Goal: Book appointment/travel/reservation

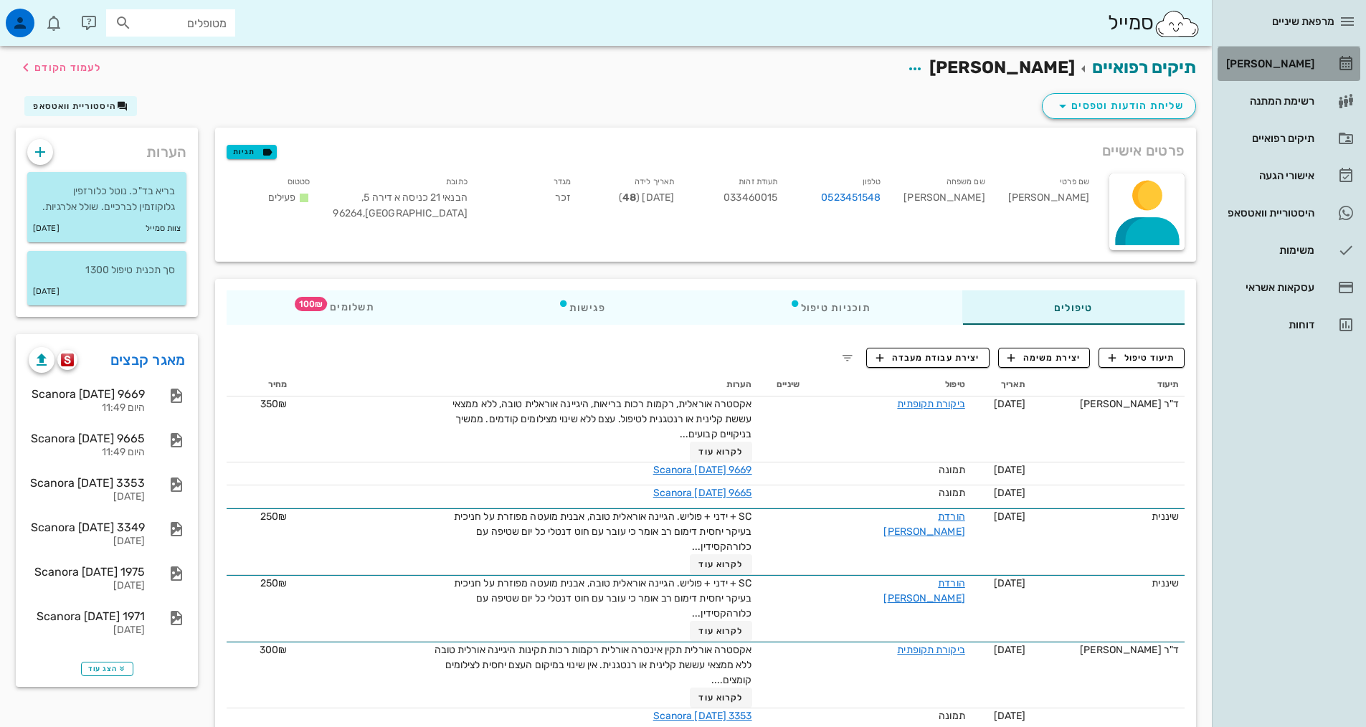
click at [1278, 67] on div "[PERSON_NAME]" at bounding box center [1268, 63] width 91 height 11
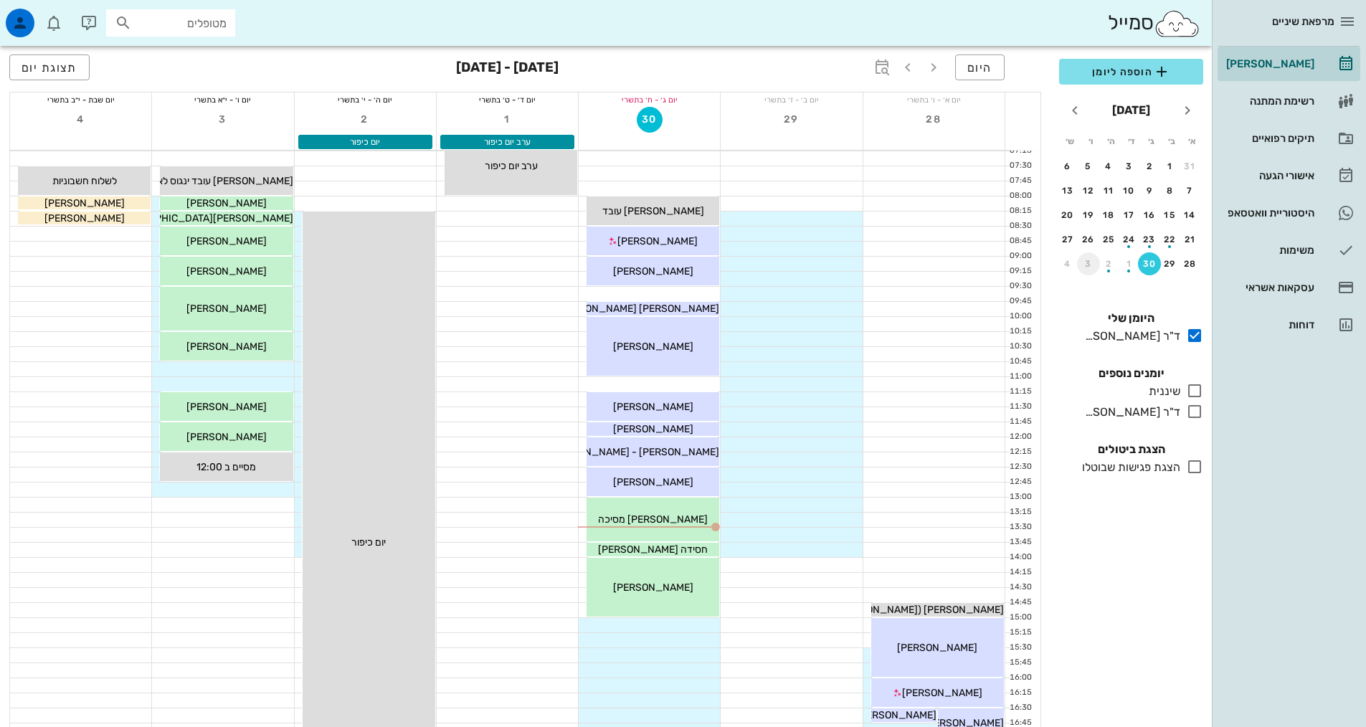
click at [1083, 261] on div "3" at bounding box center [1088, 264] width 23 height 10
click at [1189, 187] on div "5" at bounding box center [1190, 191] width 23 height 10
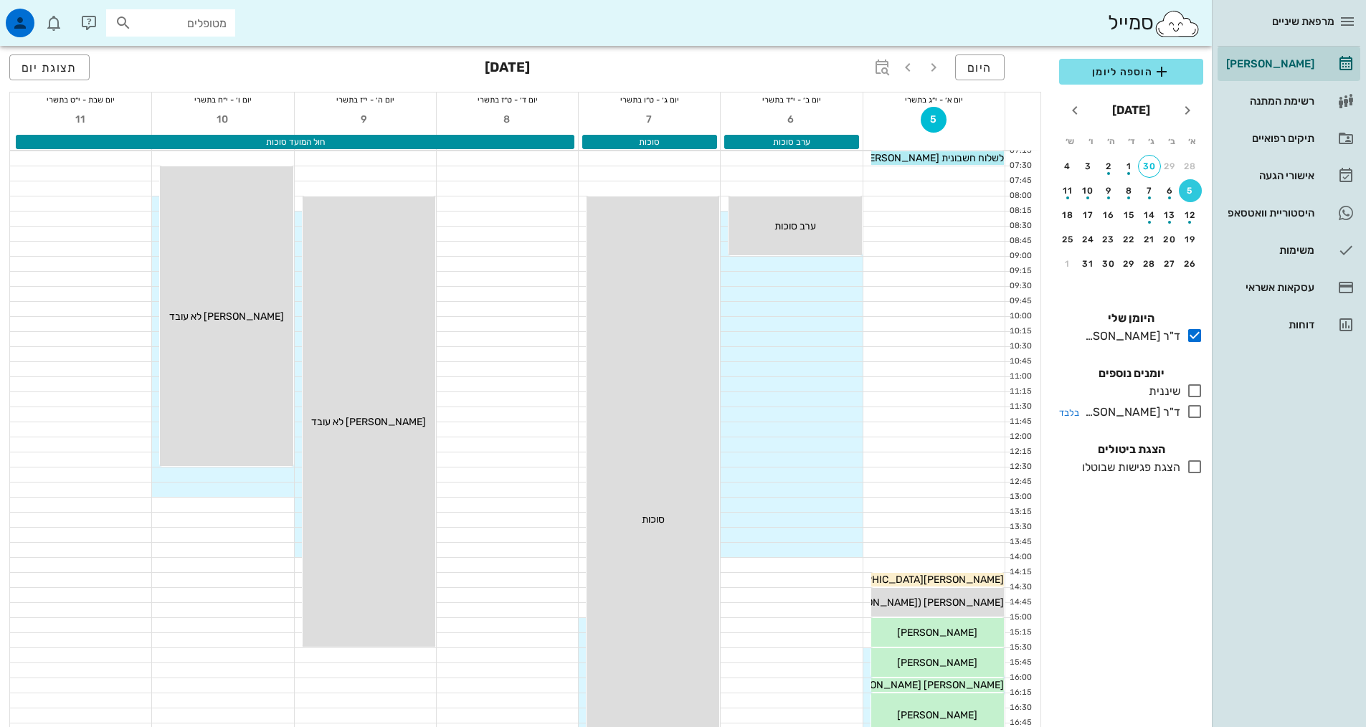
click at [1193, 414] on icon at bounding box center [1194, 411] width 17 height 17
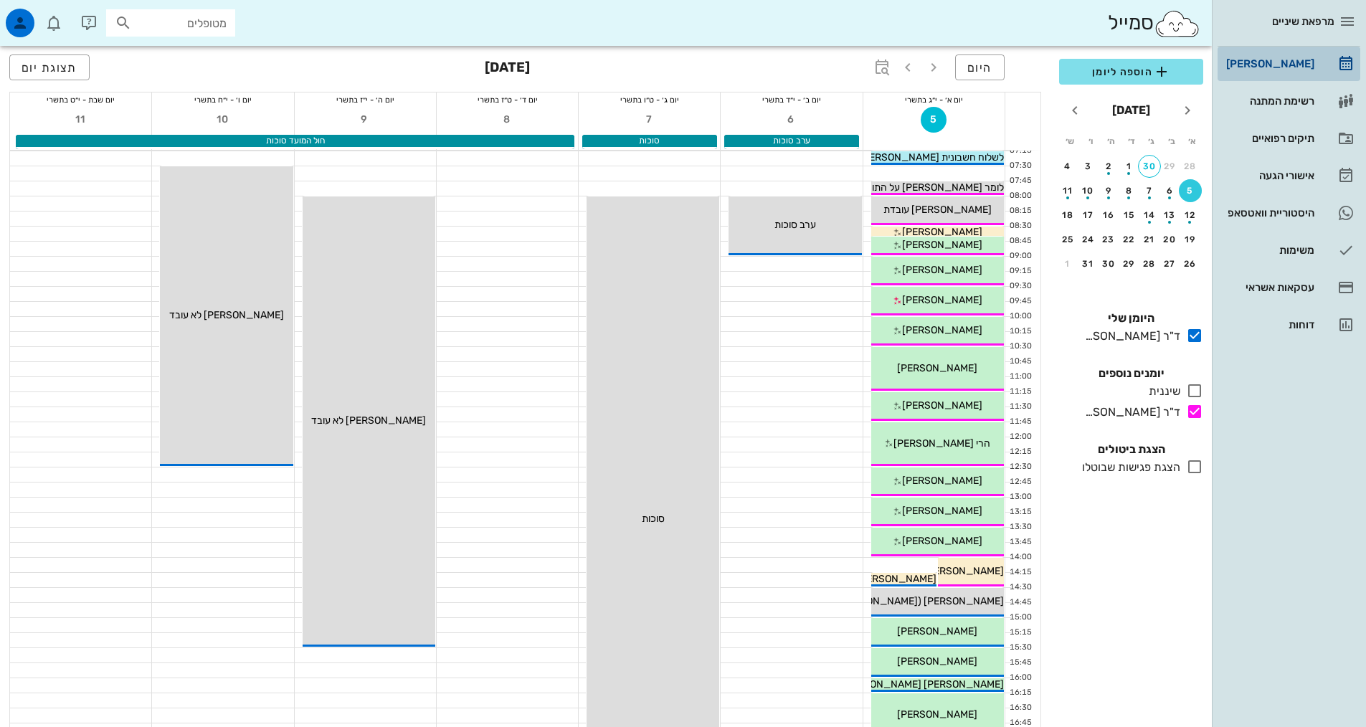
click at [1281, 58] on div "[PERSON_NAME]" at bounding box center [1268, 63] width 91 height 11
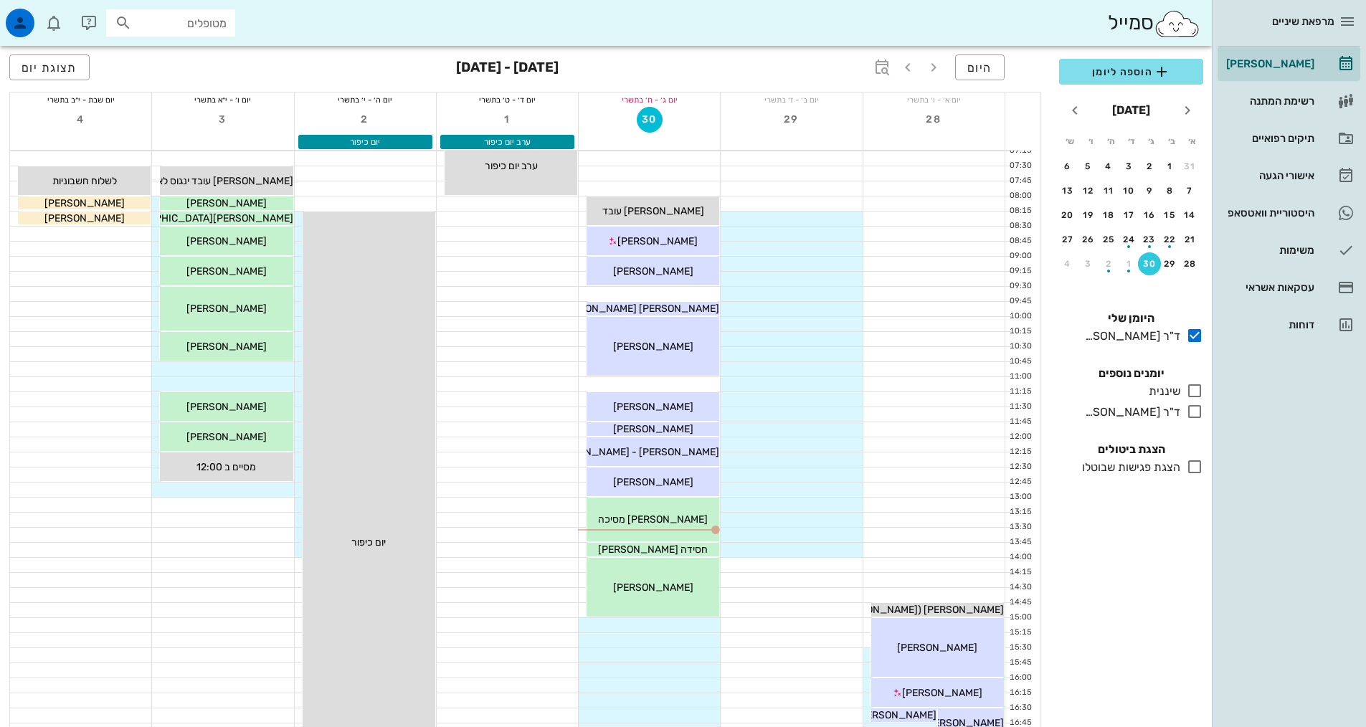
scroll to position [430, 0]
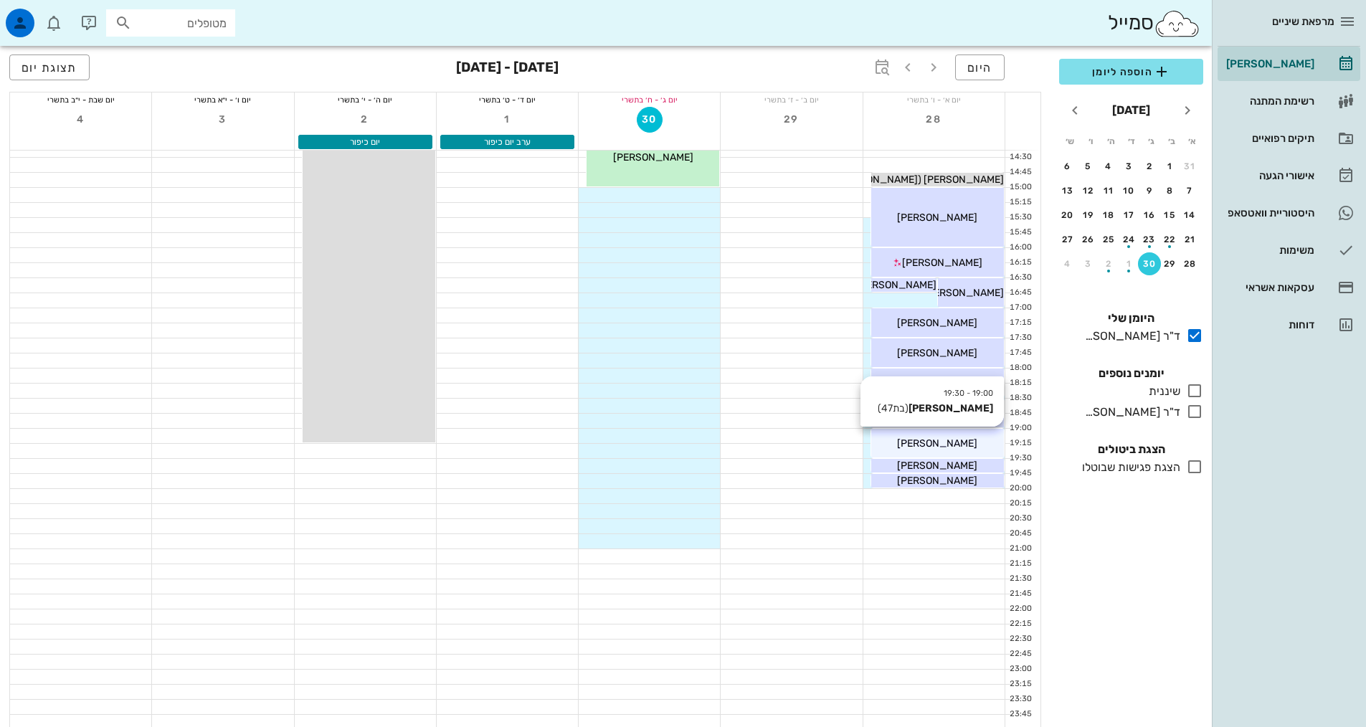
click at [907, 444] on div "[PERSON_NAME]" at bounding box center [937, 443] width 133 height 15
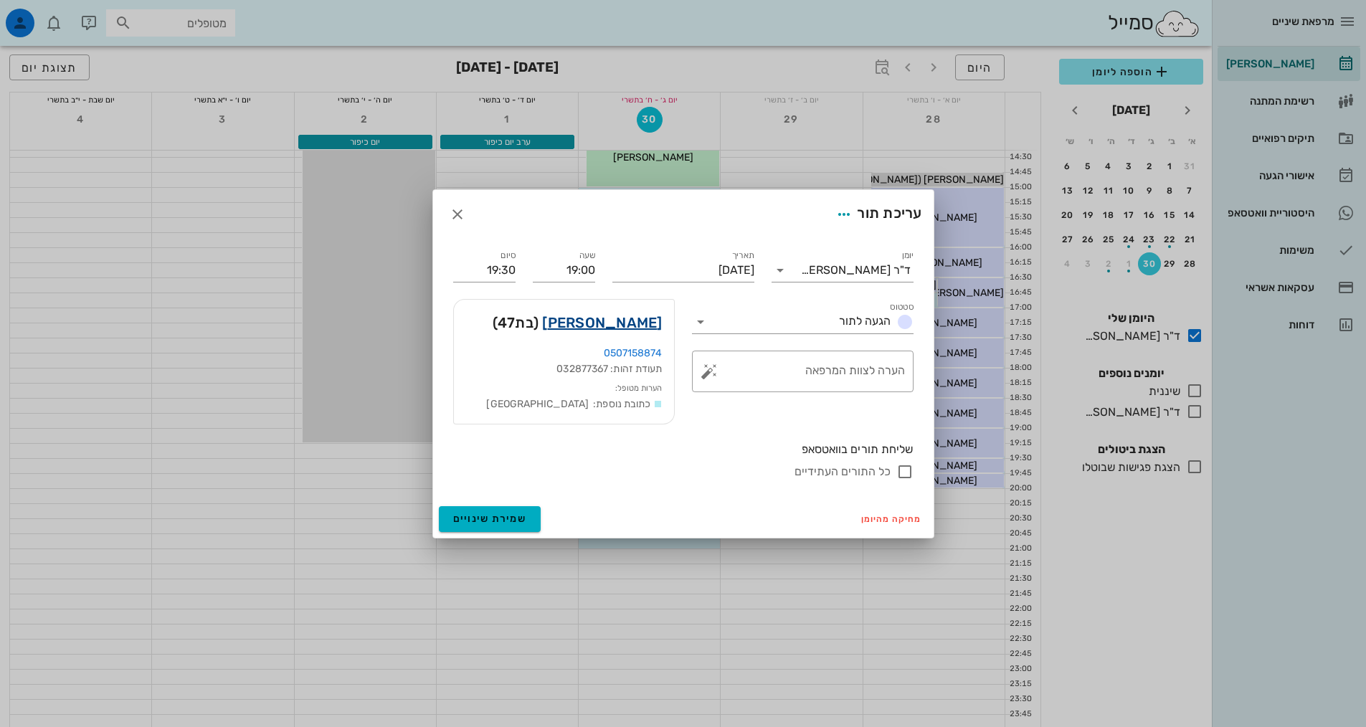
click at [647, 323] on link "[PERSON_NAME]" at bounding box center [602, 322] width 120 height 23
